Goal: Information Seeking & Learning: Learn about a topic

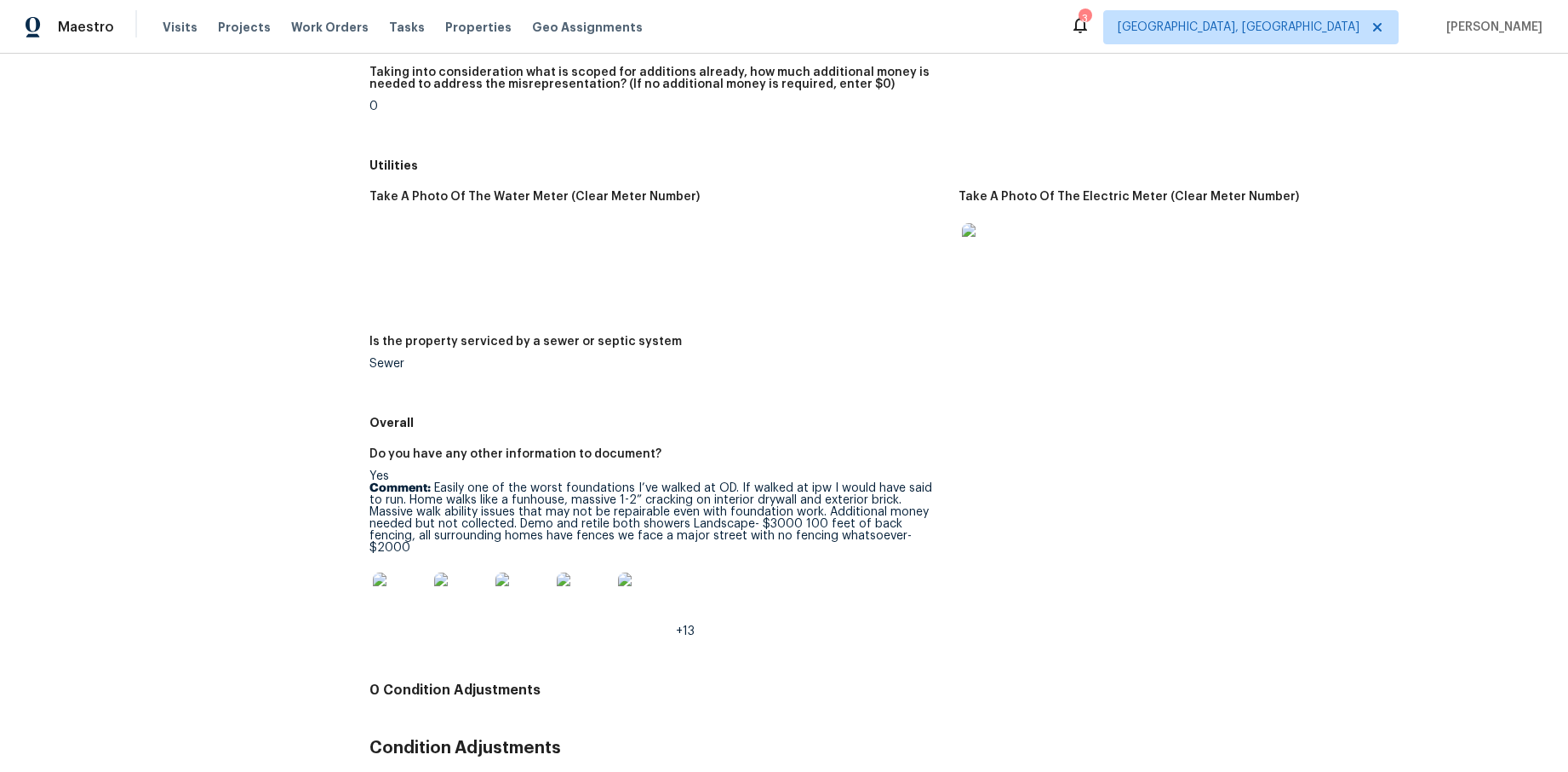
scroll to position [2246, 0]
click at [391, 574] on img at bounding box center [400, 601] width 55 height 55
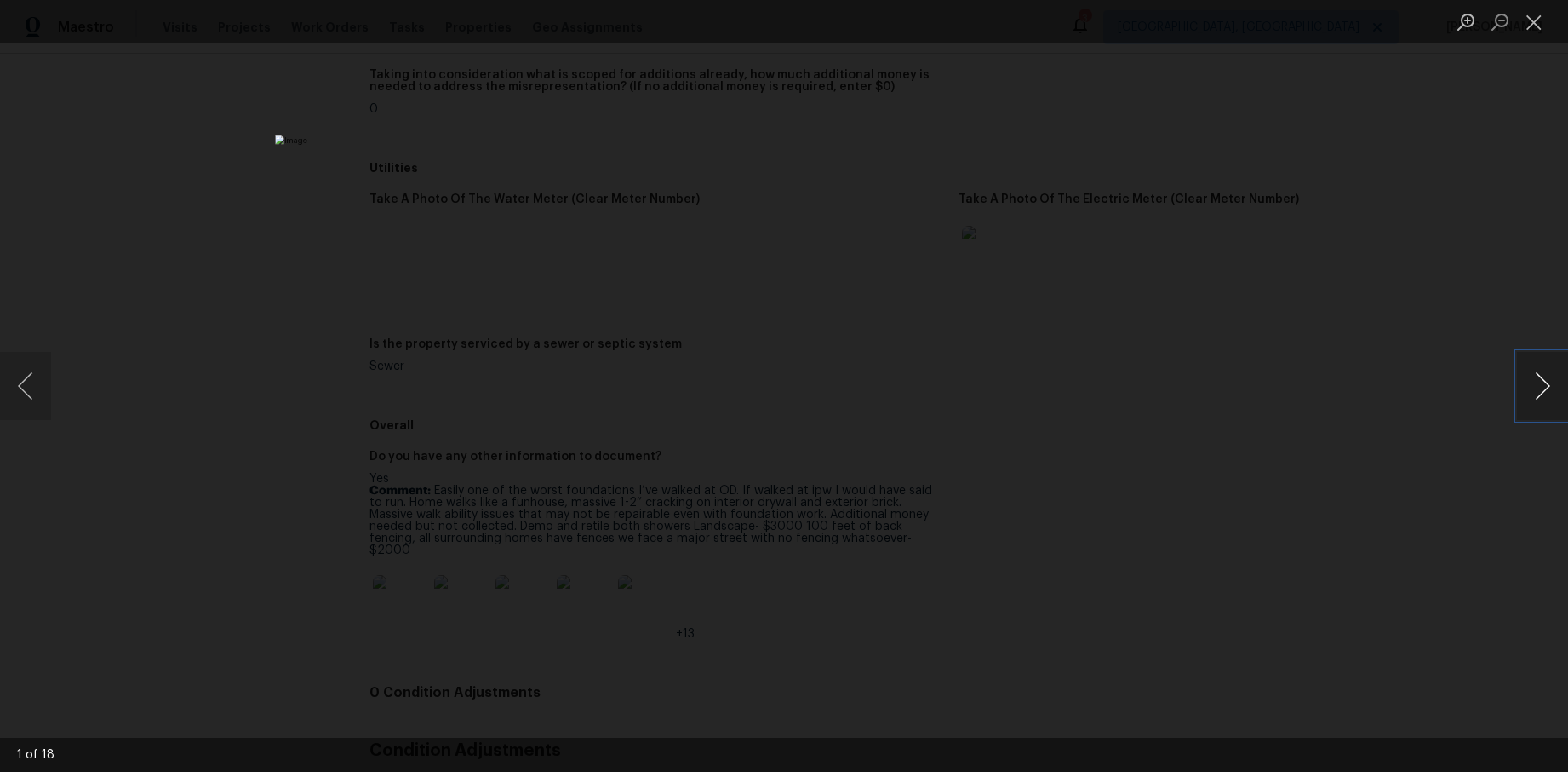
click at [1542, 381] on button "Next image" at bounding box center [1542, 386] width 51 height 68
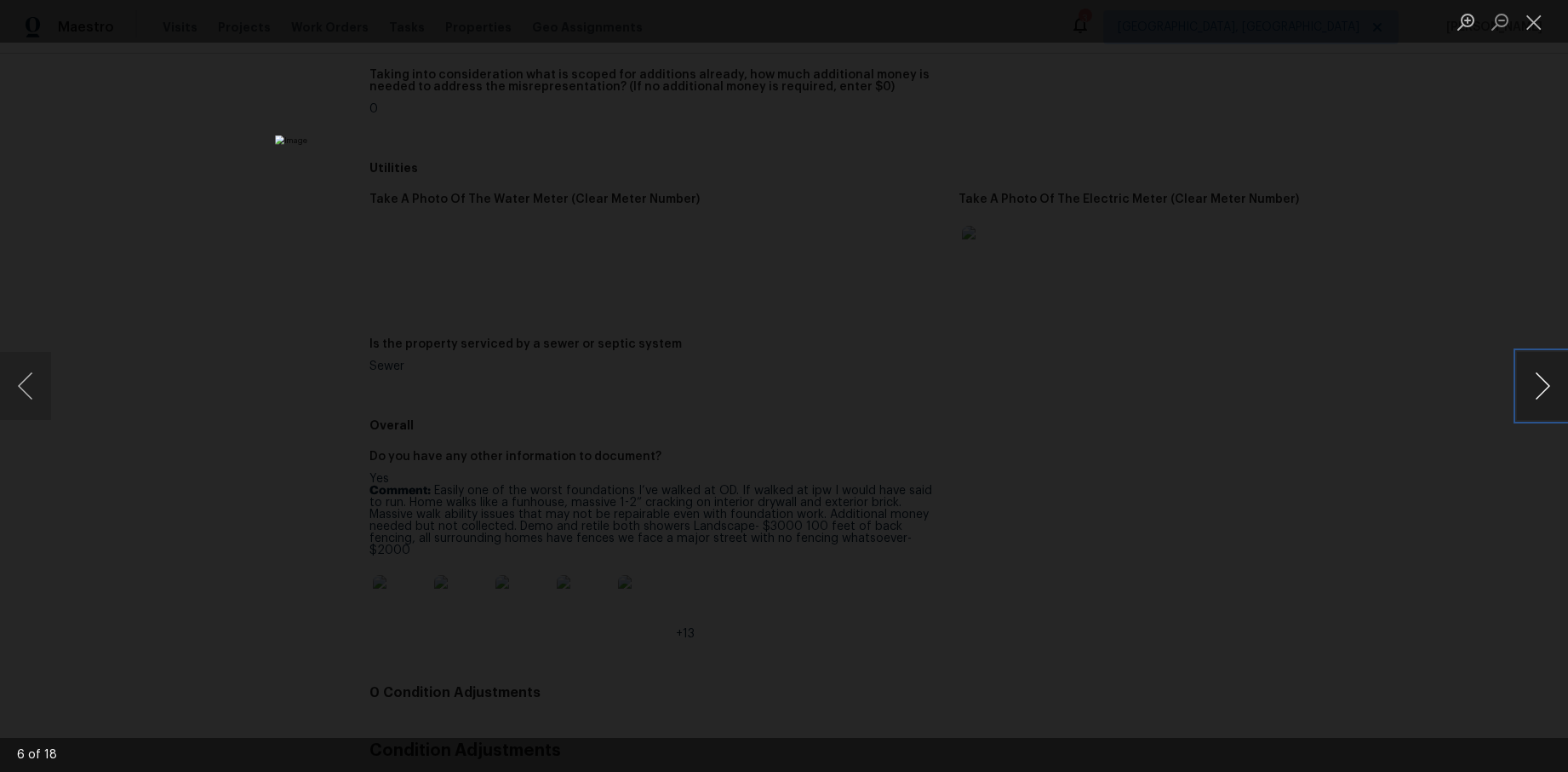
click at [1542, 381] on button "Next image" at bounding box center [1542, 386] width 51 height 68
click at [37, 379] on button "Previous image" at bounding box center [25, 386] width 51 height 68
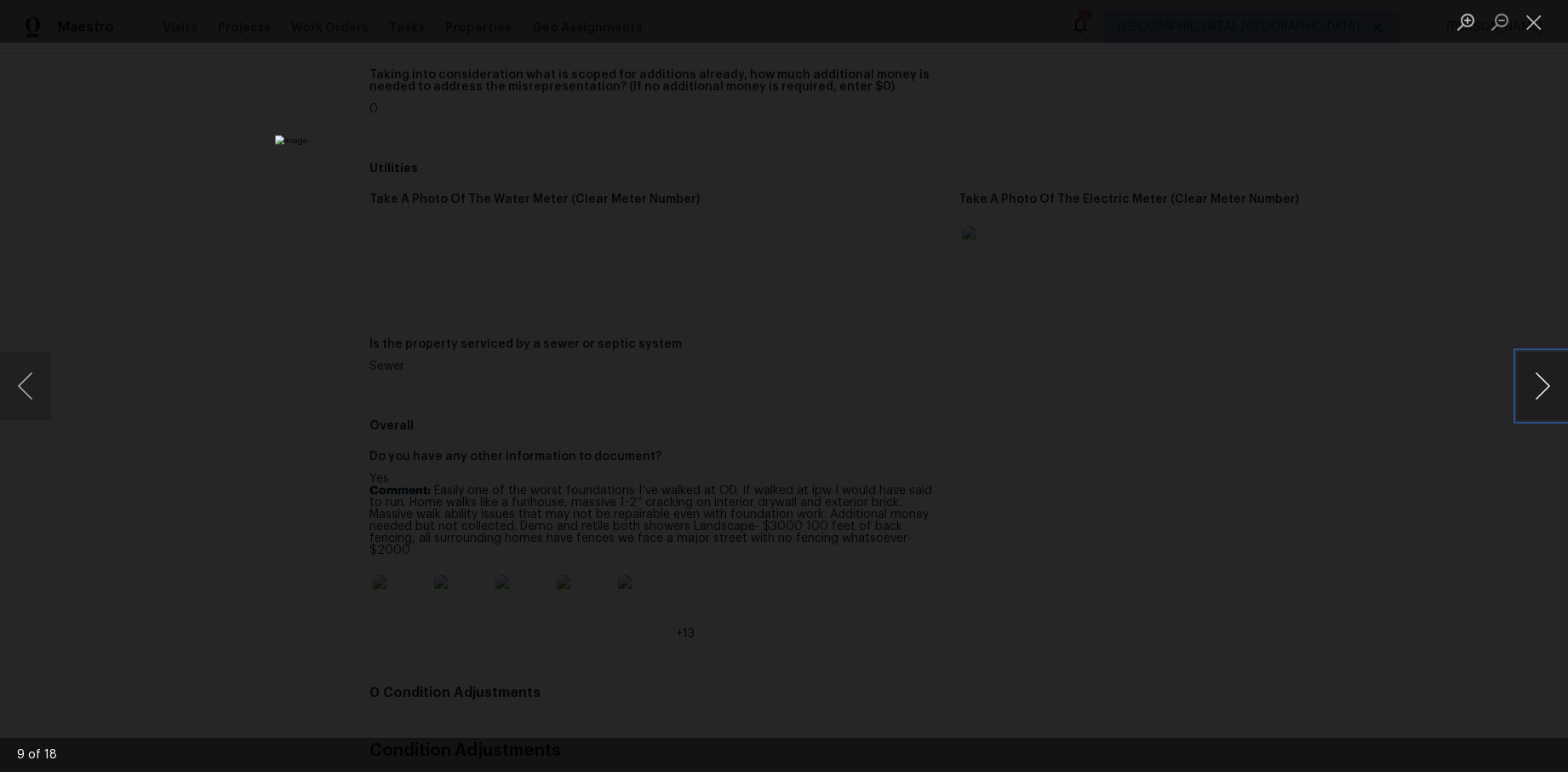
click at [1548, 383] on button "Next image" at bounding box center [1542, 386] width 51 height 68
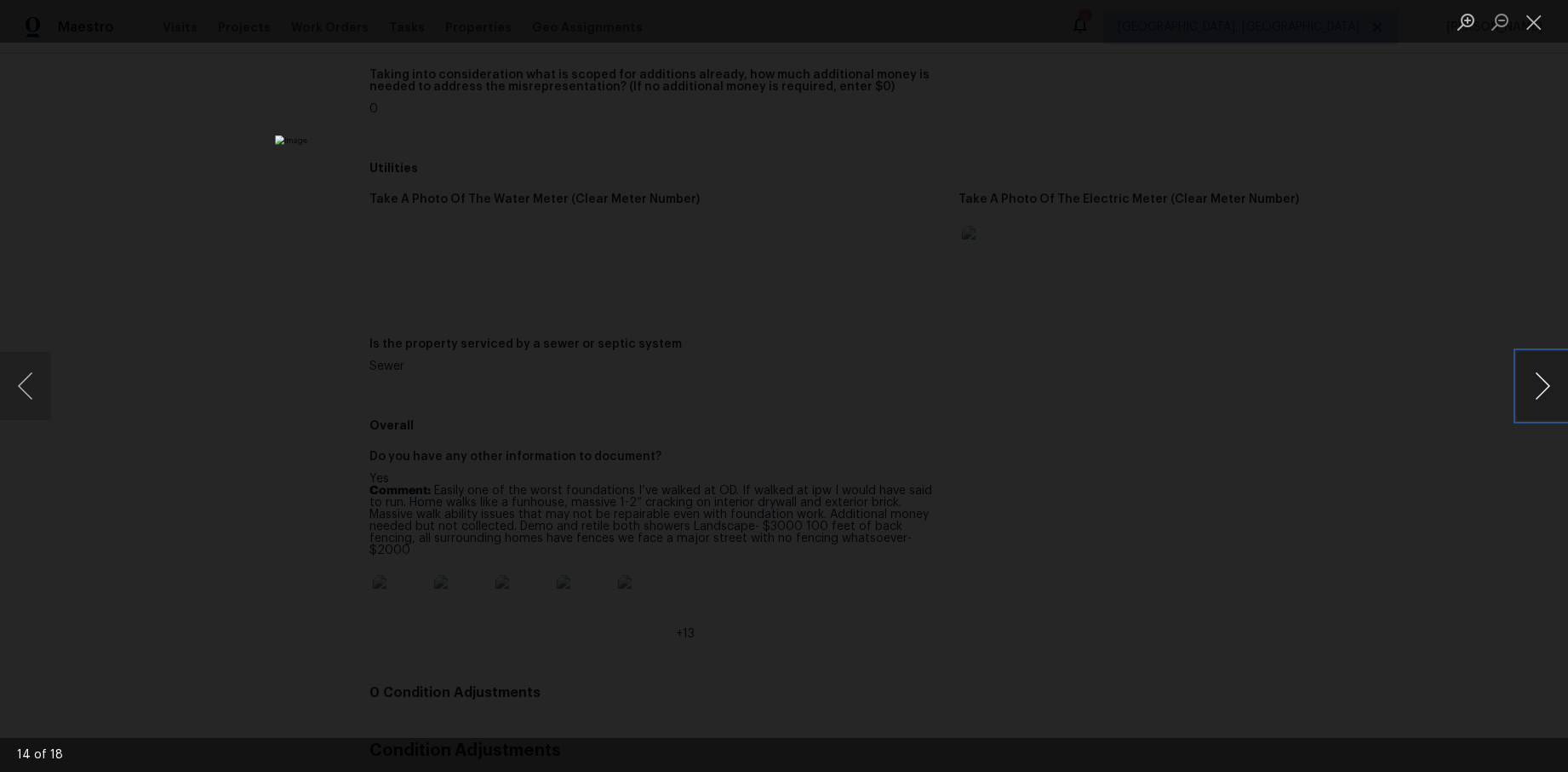
click at [1548, 383] on button "Next image" at bounding box center [1542, 386] width 51 height 68
click at [1465, 392] on div "Lightbox" at bounding box center [784, 386] width 1568 height 772
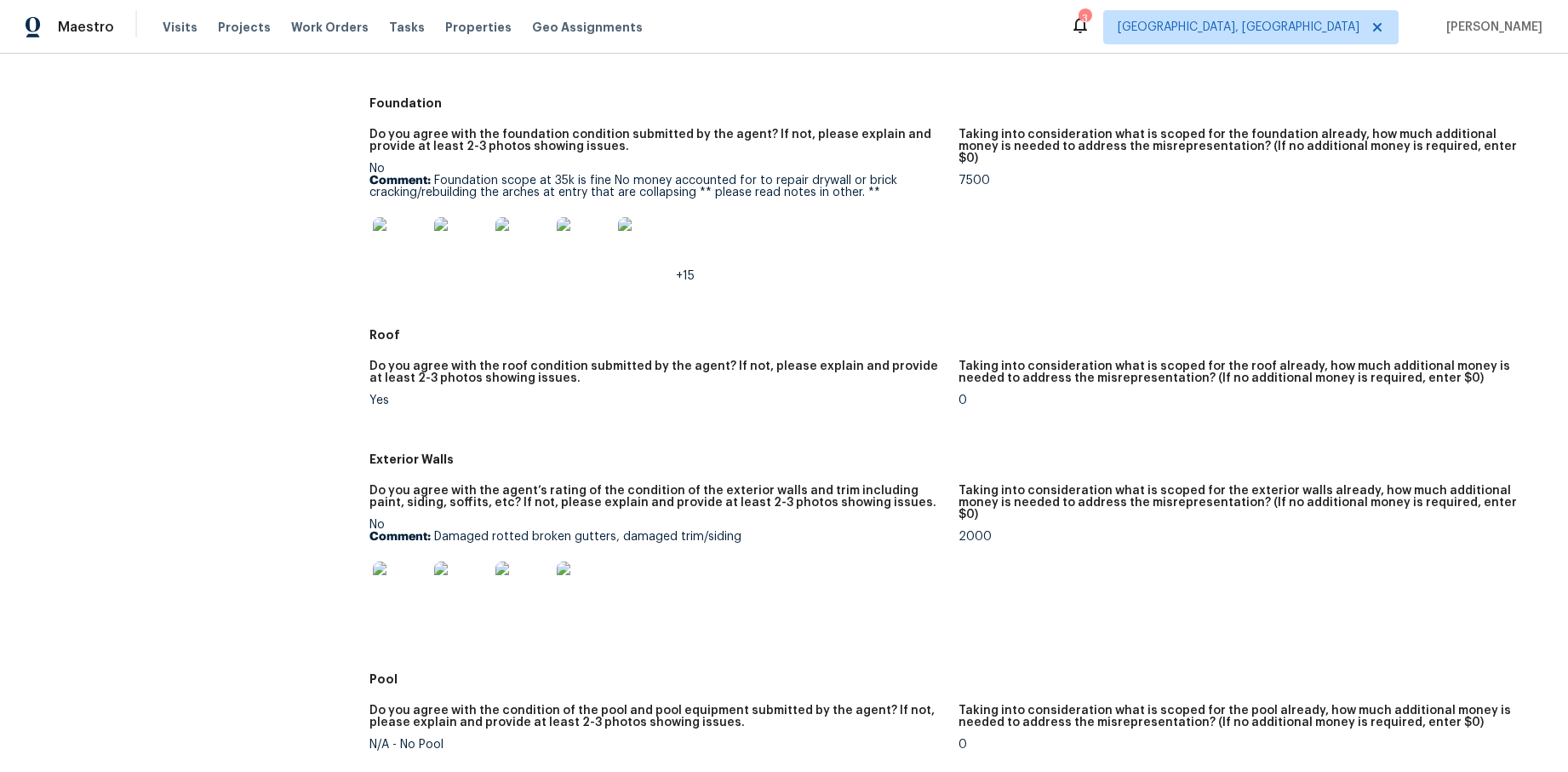
scroll to position [410, 0]
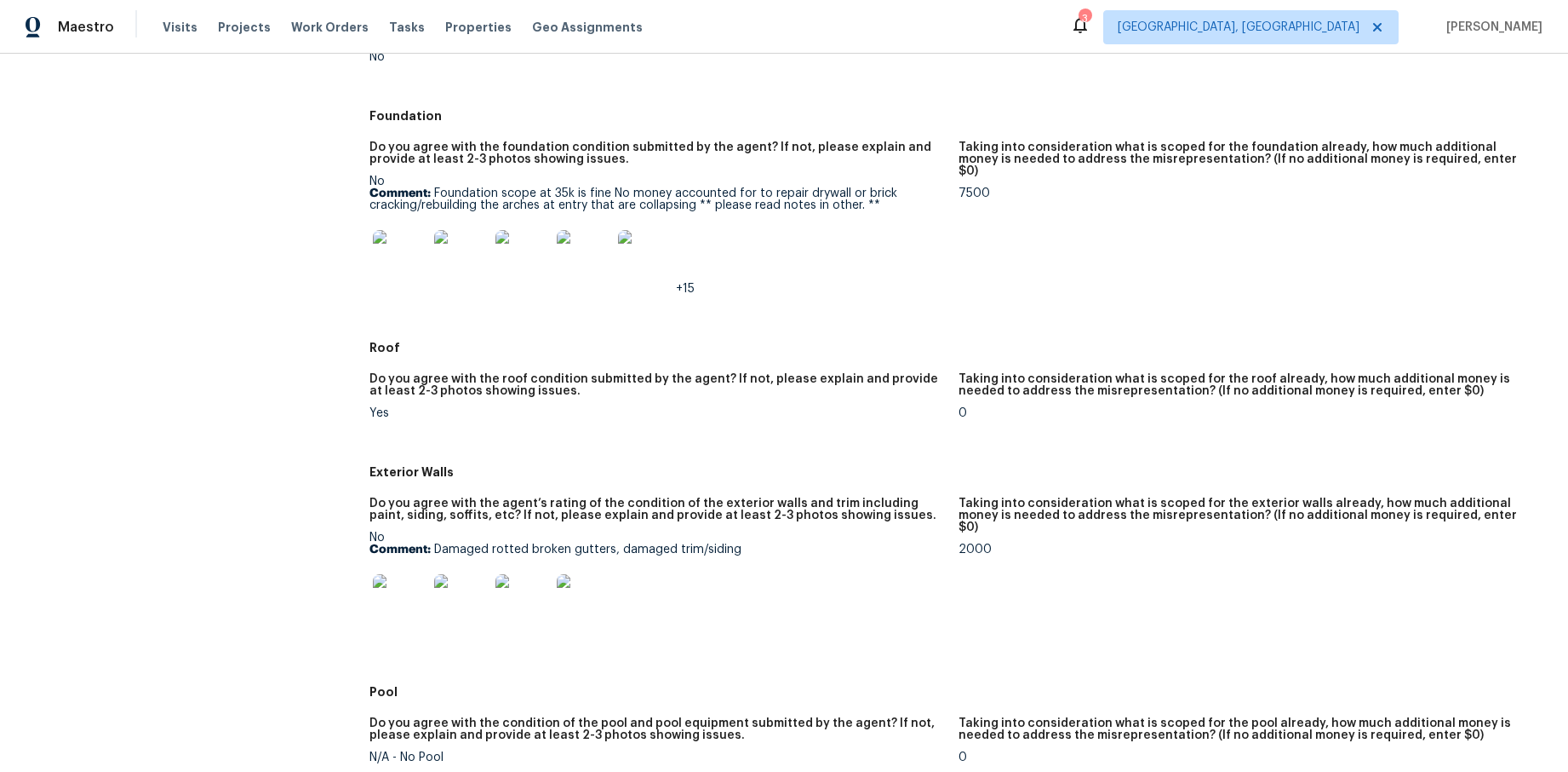
click at [380, 268] on img at bounding box center [400, 256] width 55 height 55
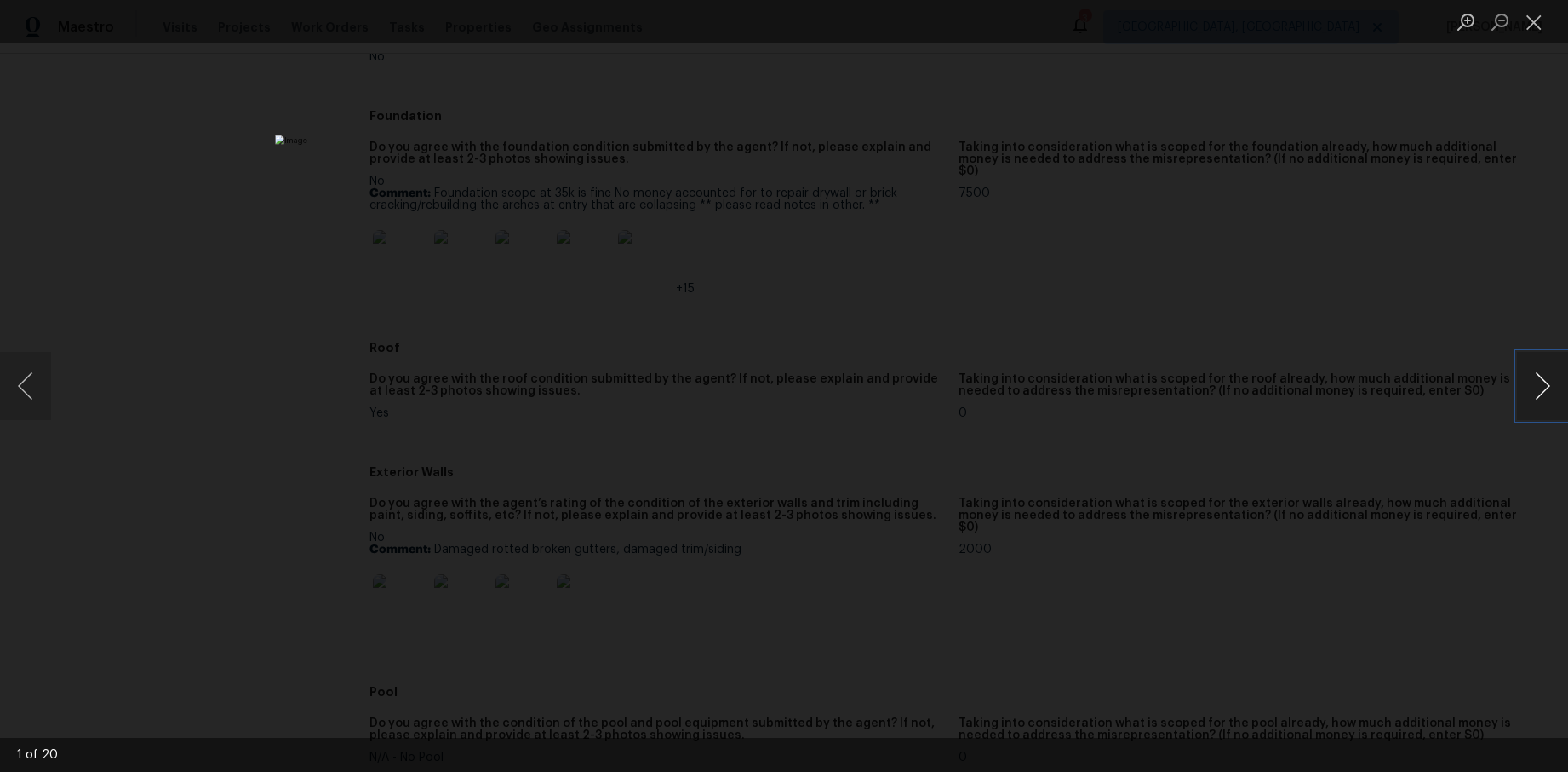
click at [1536, 385] on button "Next image" at bounding box center [1542, 386] width 51 height 68
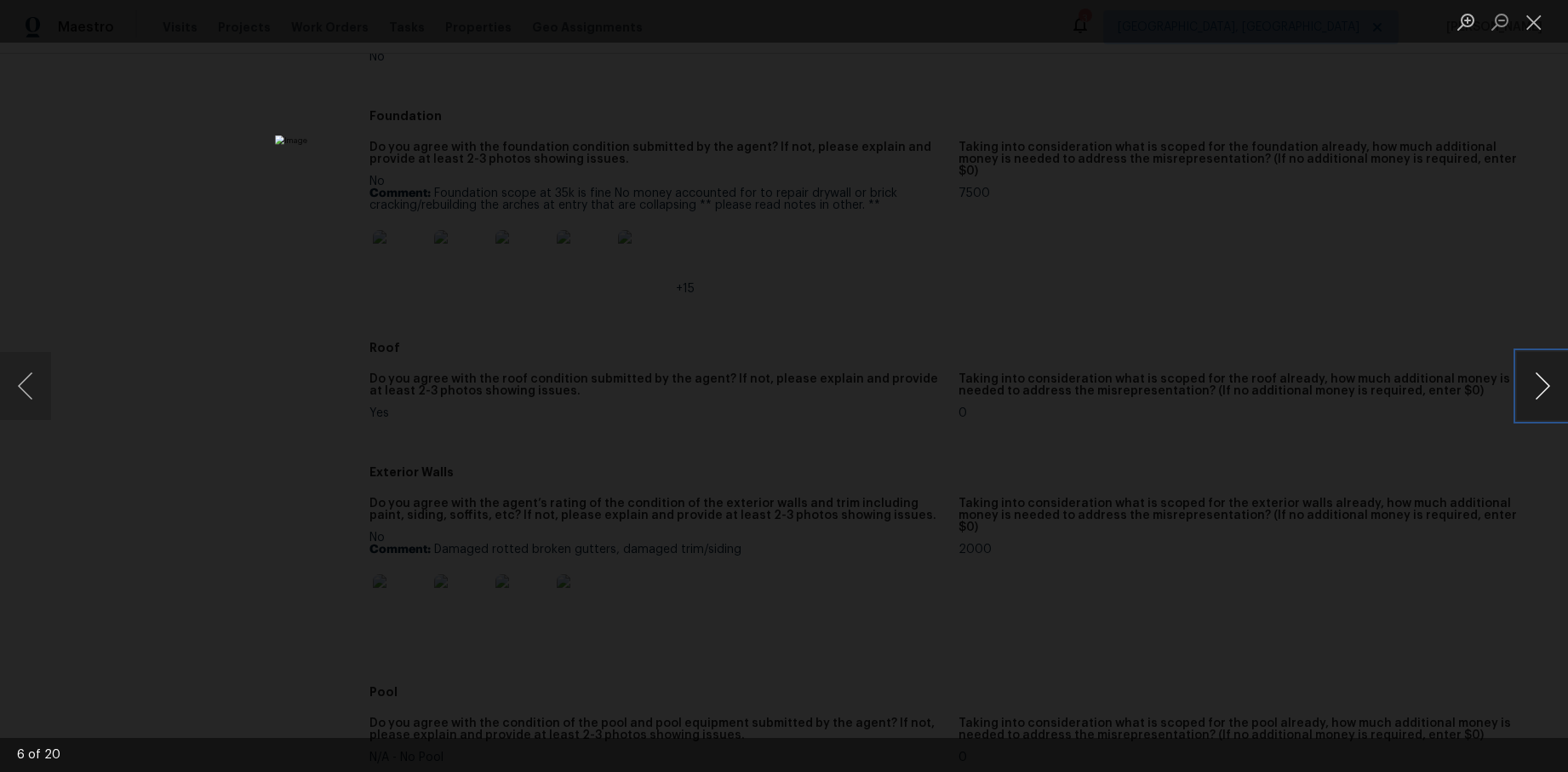
click at [1536, 385] on button "Next image" at bounding box center [1542, 386] width 51 height 68
click at [37, 400] on button "Previous image" at bounding box center [25, 386] width 51 height 68
click at [1547, 380] on button "Next image" at bounding box center [1542, 386] width 51 height 68
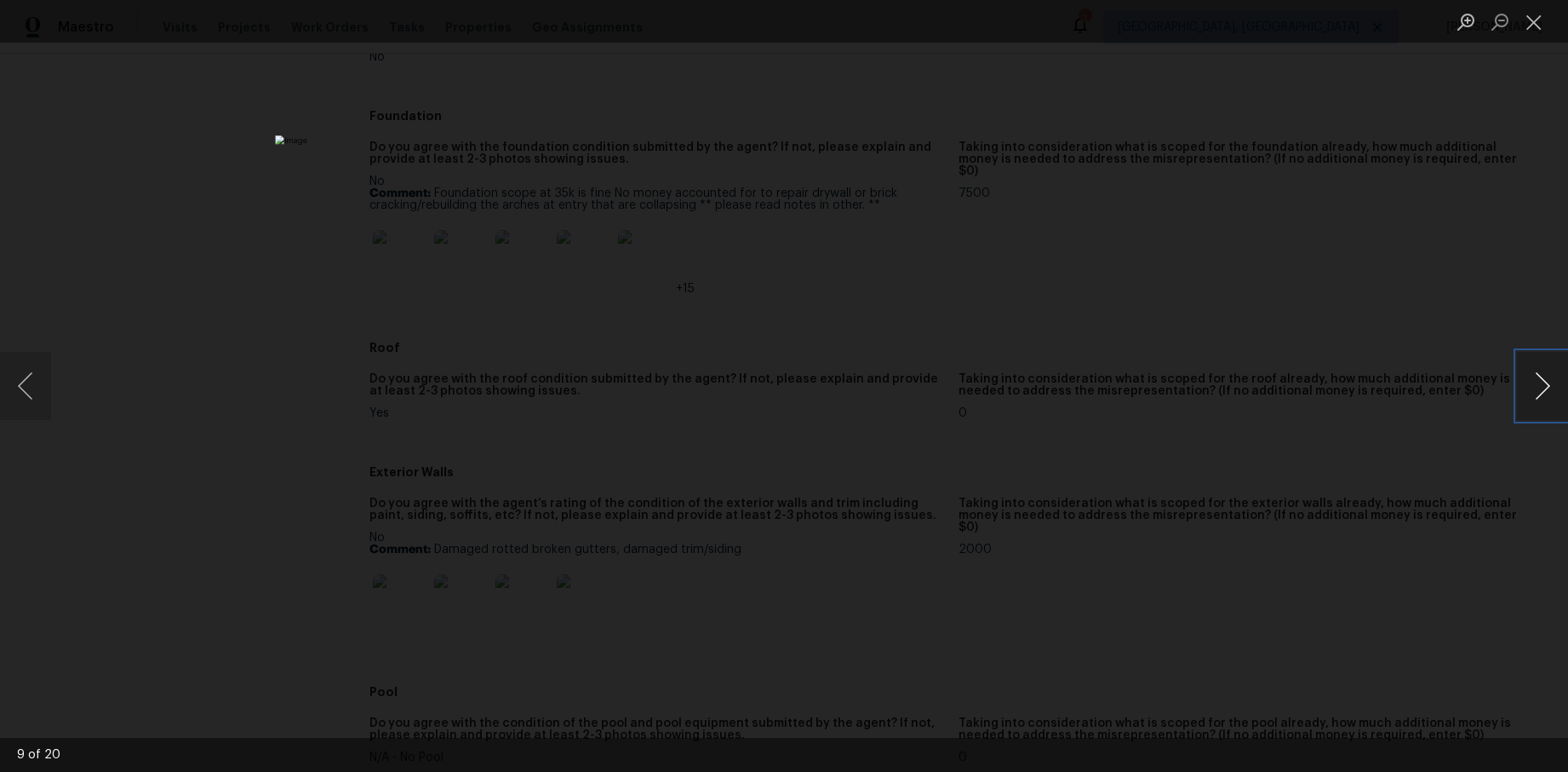
click at [1547, 380] on button "Next image" at bounding box center [1542, 386] width 51 height 68
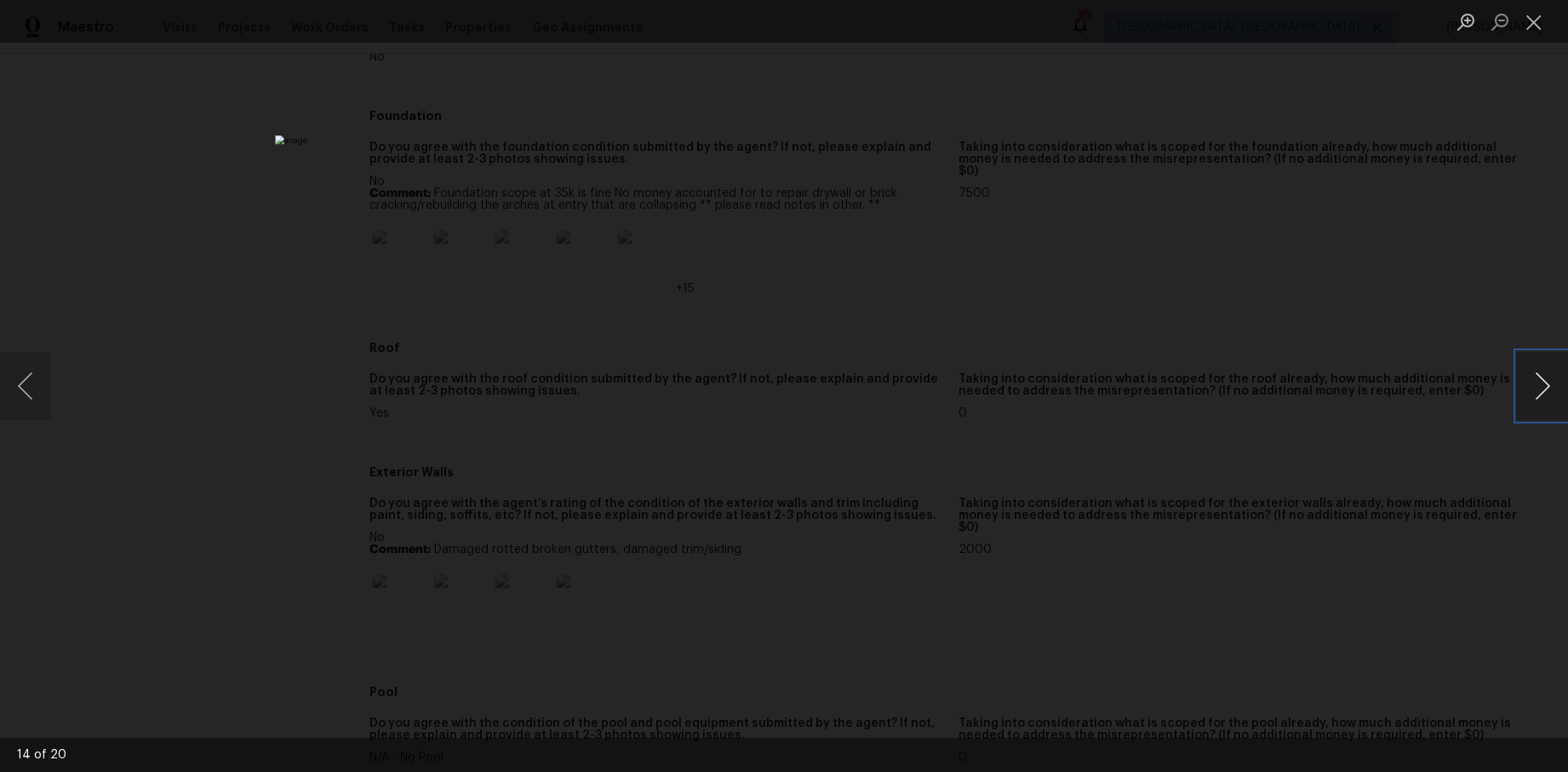
click at [1547, 380] on button "Next image" at bounding box center [1542, 386] width 51 height 68
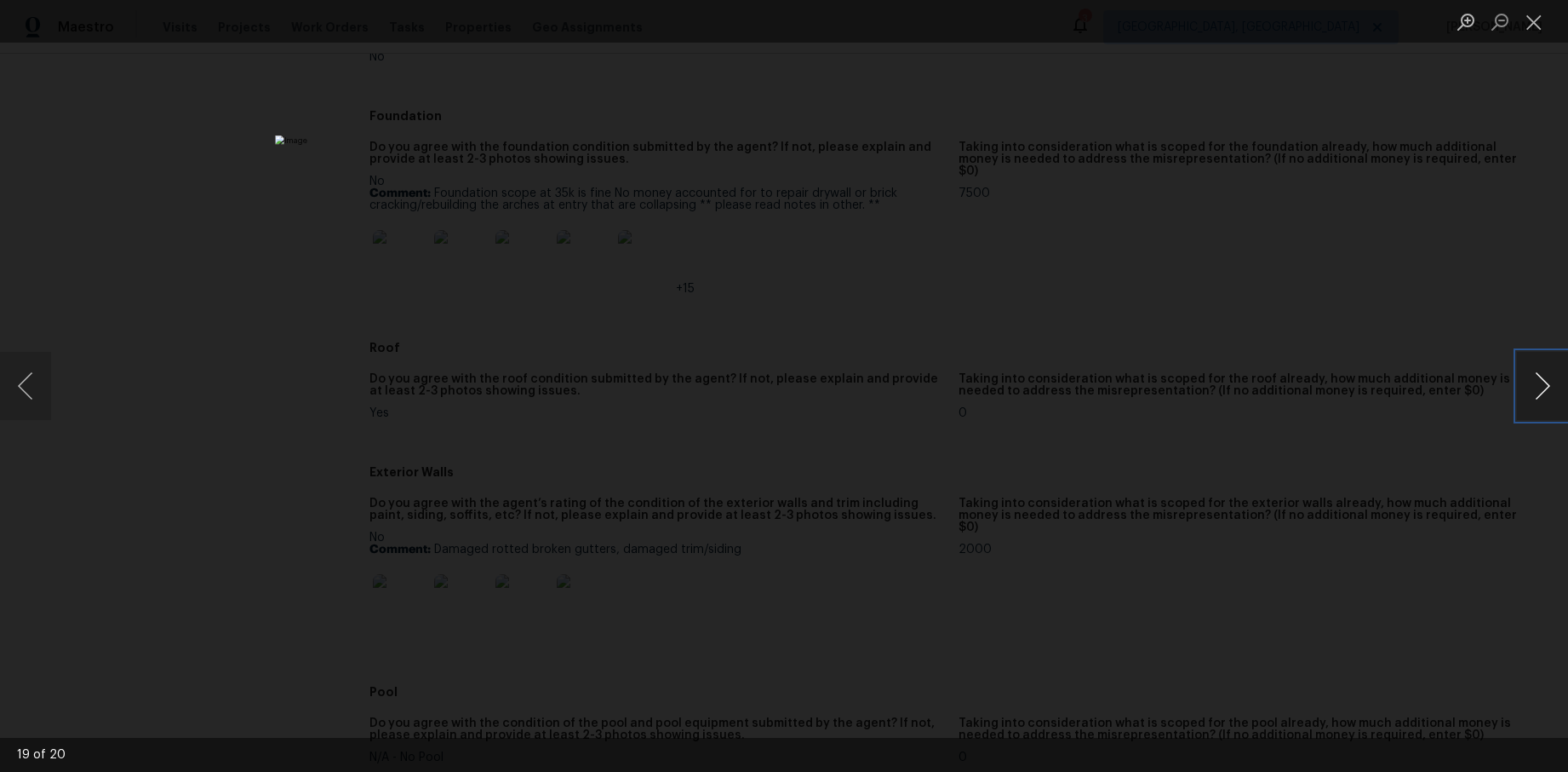
click at [1547, 380] on button "Next image" at bounding box center [1542, 386] width 51 height 68
click at [1454, 393] on div "Lightbox" at bounding box center [784, 386] width 1568 height 772
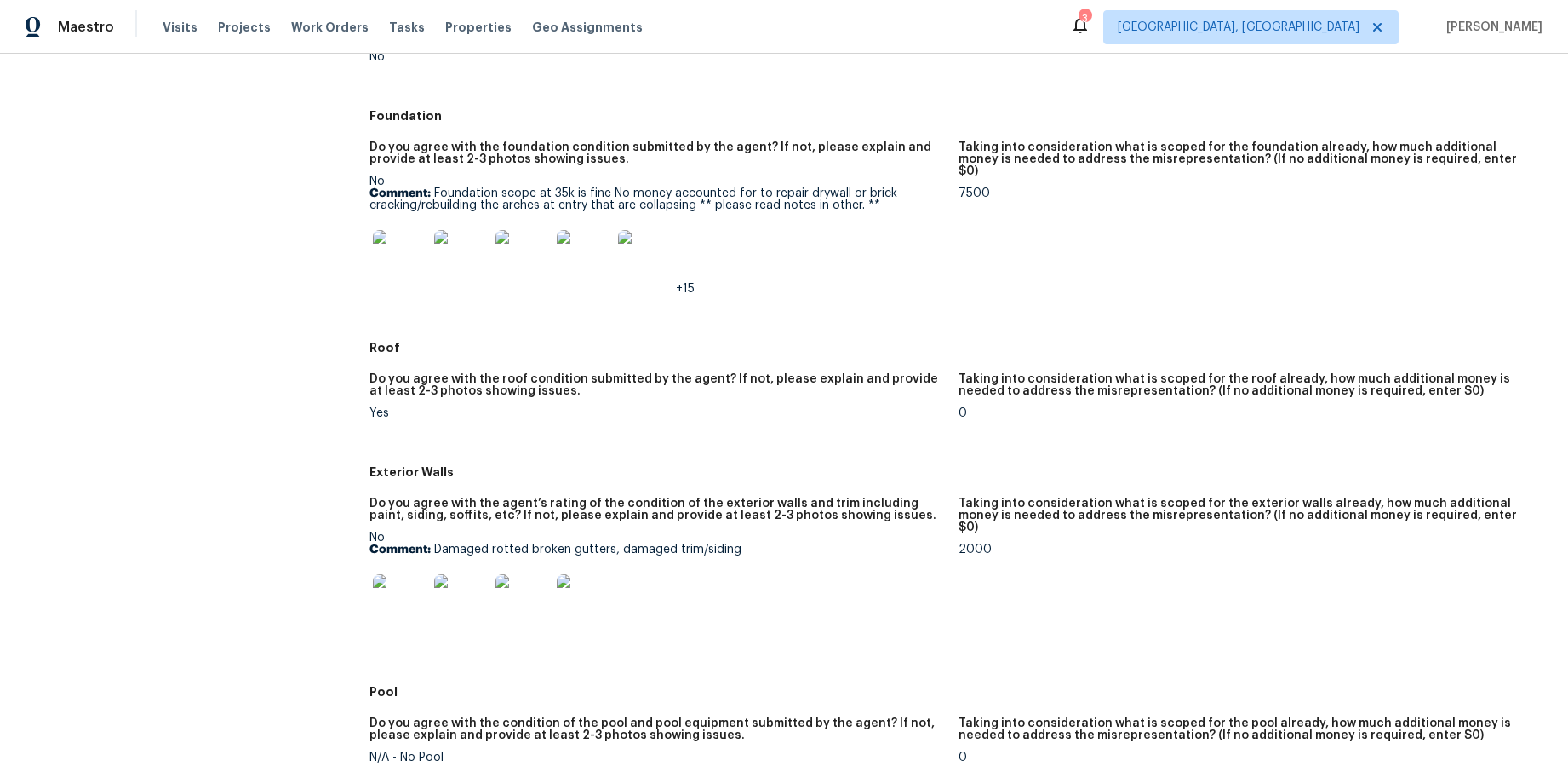
scroll to position [0, 0]
